Goal: Task Accomplishment & Management: Use online tool/utility

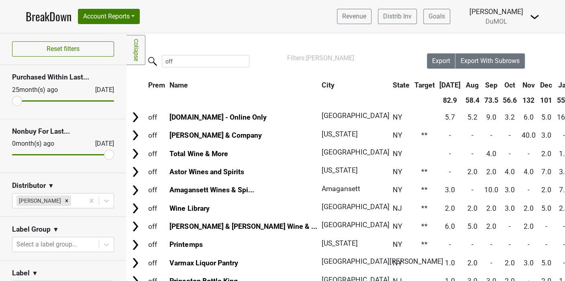
scroll to position [4, 0]
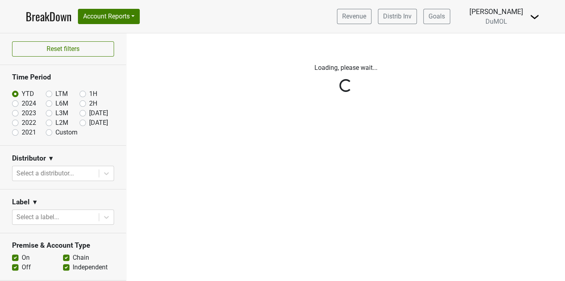
click at [41, 20] on link "BreakDown" at bounding box center [49, 16] width 46 height 17
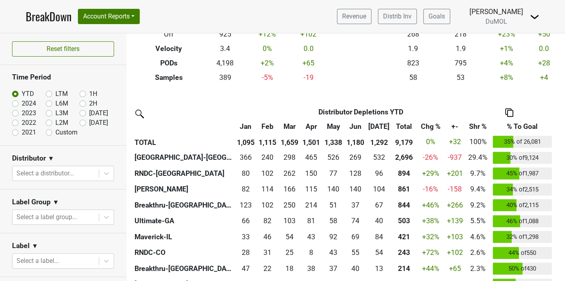
scroll to position [45, 0]
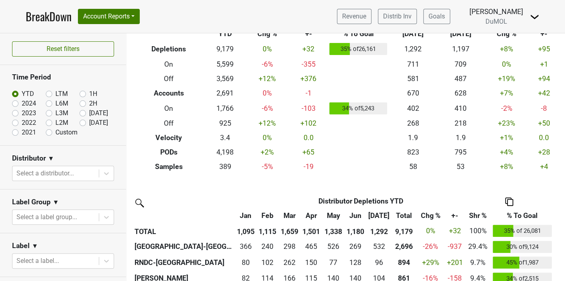
click at [22, 106] on label "2024" at bounding box center [29, 104] width 14 height 10
click at [14, 106] on input "2024" at bounding box center [28, 103] width 32 height 8
radio input "true"
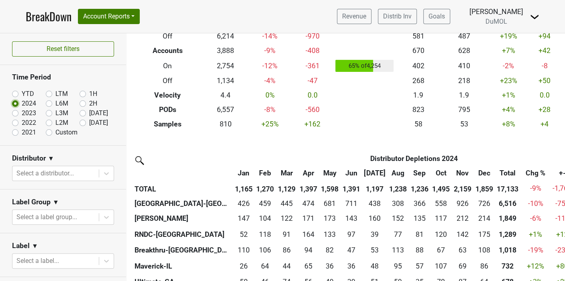
scroll to position [89, 0]
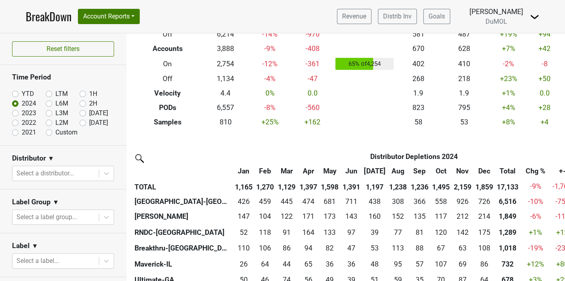
click at [42, 18] on link "BreakDown" at bounding box center [49, 16] width 46 height 17
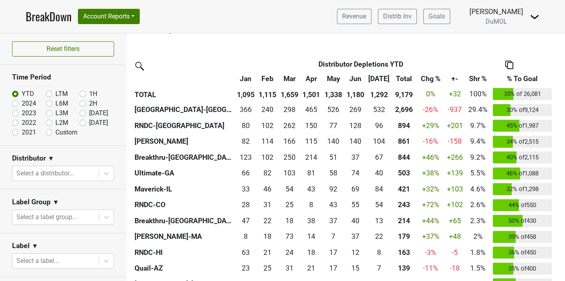
scroll to position [184, 0]
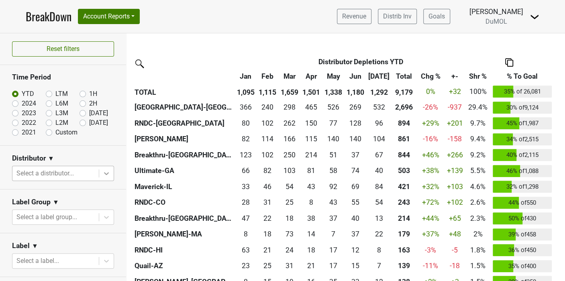
click at [102, 172] on icon at bounding box center [106, 174] width 8 height 8
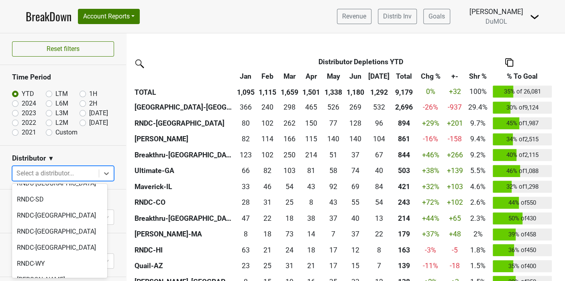
scroll to position [857, 0]
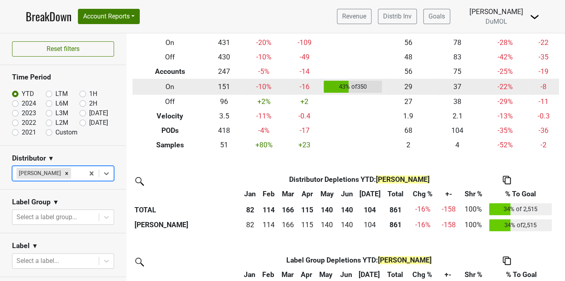
scroll to position [0, 0]
